Goal: Information Seeking & Learning: Learn about a topic

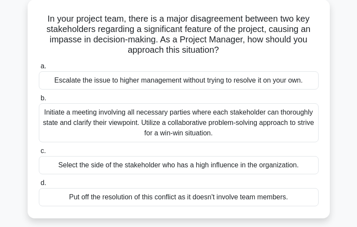
scroll to position [48, 0]
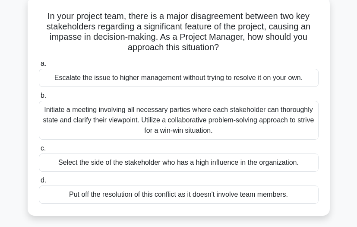
click at [182, 112] on div "Initiate a meeting involving all necessary parties where each stakeholder can t…" at bounding box center [179, 120] width 280 height 39
click at [39, 99] on input "b. Initiate a meeting involving all necessary parties where each stakeholder ca…" at bounding box center [39, 96] width 0 height 6
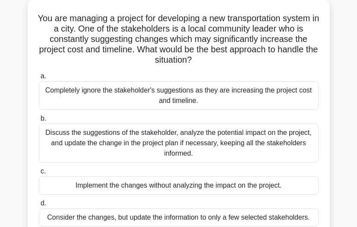
scroll to position [0, 0]
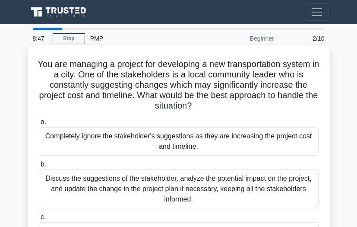
click at [189, 137] on div "Completely ignore the stakeholder's suggestions as they are increasing the proj…" at bounding box center [179, 141] width 280 height 29
click at [39, 125] on input "a. Completely ignore the stakeholder's suggestions as they are increasing the p…" at bounding box center [39, 122] width 0 height 6
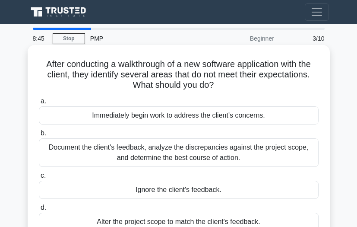
click at [175, 117] on div "Immediately begin work to address the client's concerns." at bounding box center [179, 115] width 280 height 18
click at [39, 104] on input "a. Immediately begin work to address the client's concerns." at bounding box center [39, 102] width 0 height 6
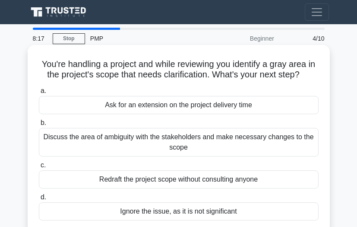
click at [239, 136] on div "Discuss the area of ambiguity with the stakeholders and make necessary changes …" at bounding box center [179, 142] width 280 height 29
click at [39, 126] on input "b. Discuss the area of ambiguity with the stakeholders and make necessary chang…" at bounding box center [39, 123] width 0 height 6
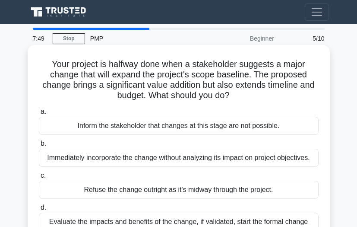
click at [224, 159] on div "Immediately incorporate the change without analyzing its impact on project obje…" at bounding box center [179, 158] width 280 height 18
click at [39, 147] on input "b. Immediately incorporate the change without analyzing its impact on project o…" at bounding box center [39, 144] width 0 height 6
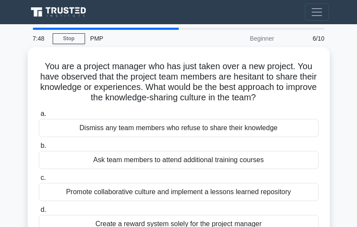
click at [224, 159] on div "Ask team members to attend additional training courses" at bounding box center [179, 160] width 280 height 18
click at [39, 149] on input "b. Ask team members to attend additional training courses" at bounding box center [39, 146] width 0 height 6
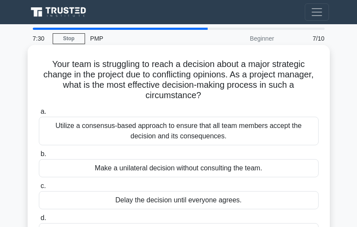
click at [237, 130] on div "Utilize a consensus-based approach to ensure that all team members accept the d…" at bounding box center [179, 131] width 280 height 29
click at [39, 115] on input "a. Utilize a consensus-based approach to ensure that all team members accept th…" at bounding box center [39, 112] width 0 height 6
